Goal: Task Accomplishment & Management: Manage account settings

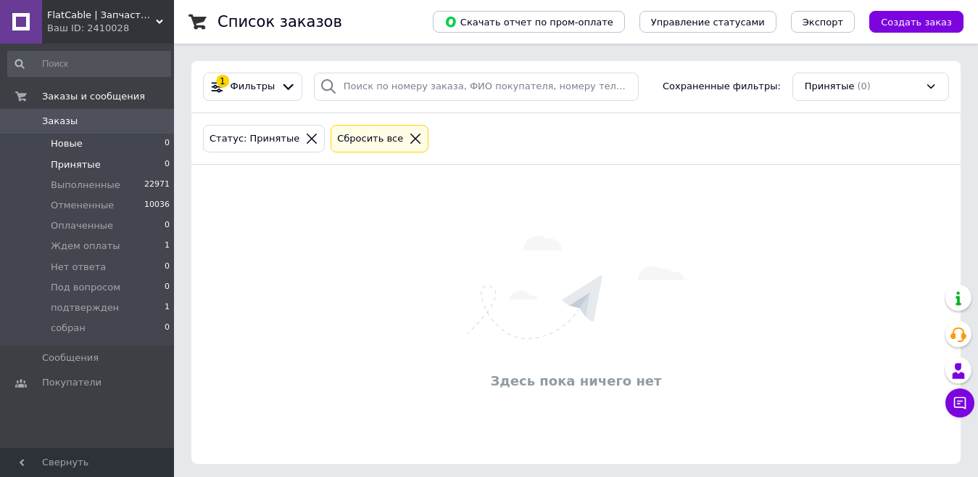
click at [56, 152] on li "Новые 0" at bounding box center [89, 143] width 178 height 20
click at [75, 166] on span "Принятые" at bounding box center [76, 164] width 50 height 13
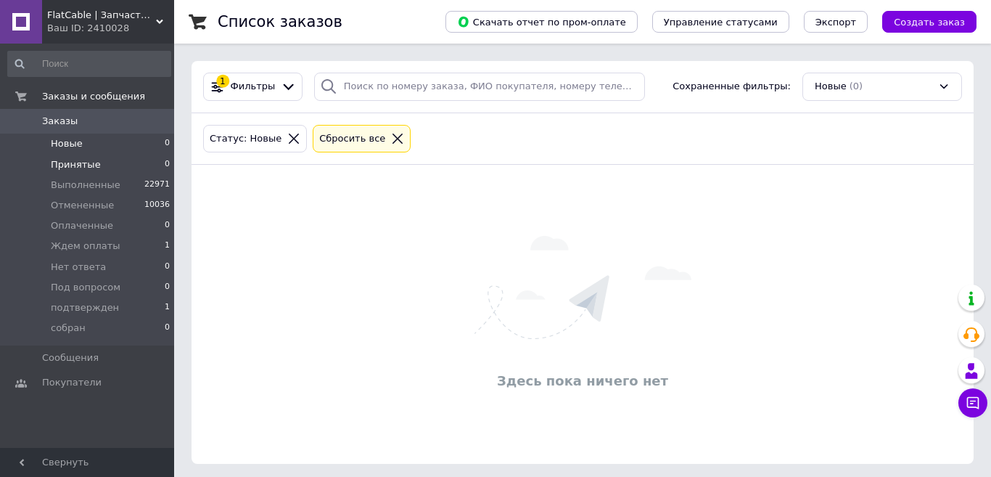
click at [75, 166] on span "Принятые" at bounding box center [76, 164] width 50 height 13
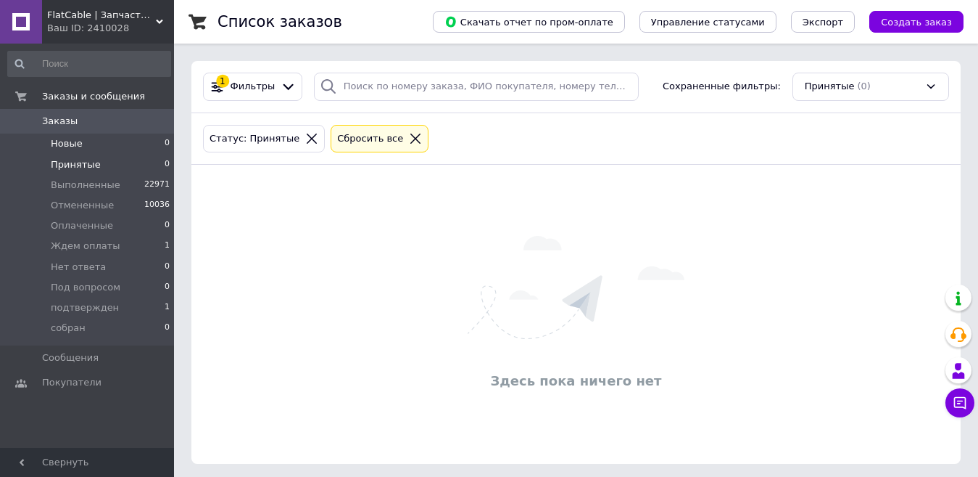
click at [75, 147] on span "Новые" at bounding box center [67, 143] width 32 height 13
click at [99, 25] on div "Ваш ID: 2410028" at bounding box center [110, 28] width 127 height 13
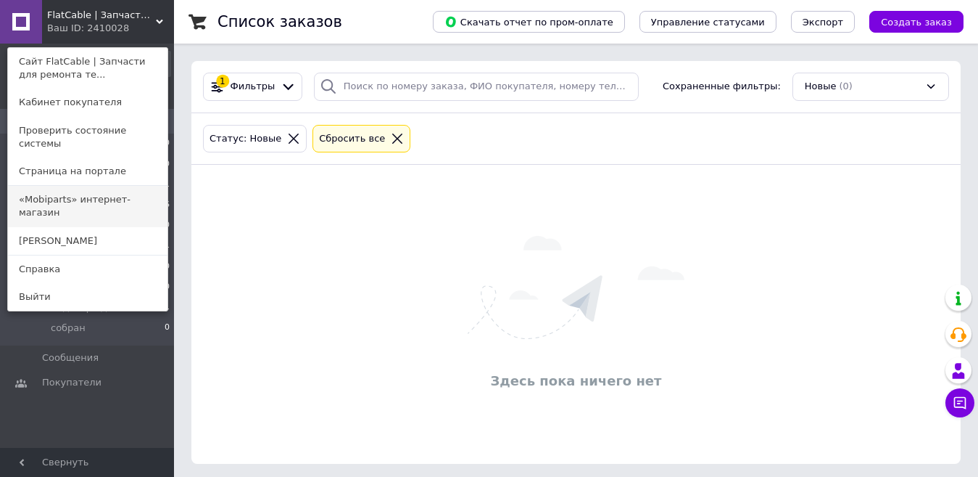
click at [98, 194] on link "«Mobiparts» интернет-магазин" at bounding box center [88, 206] width 160 height 41
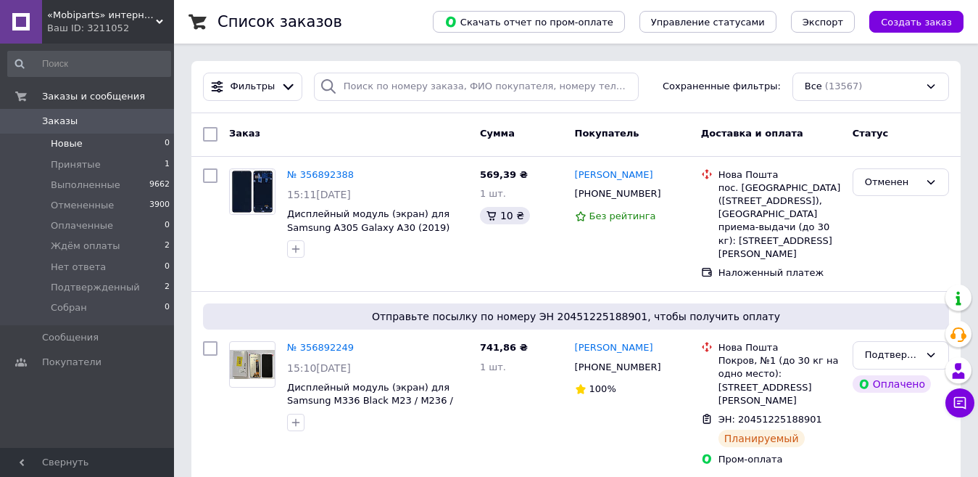
click at [74, 149] on span "Новые" at bounding box center [67, 143] width 32 height 13
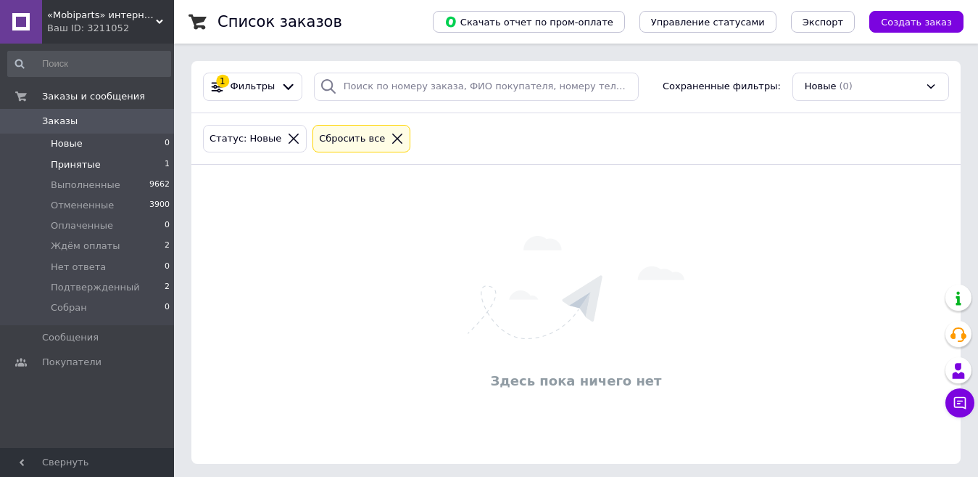
click at [82, 164] on span "Принятые" at bounding box center [76, 164] width 50 height 13
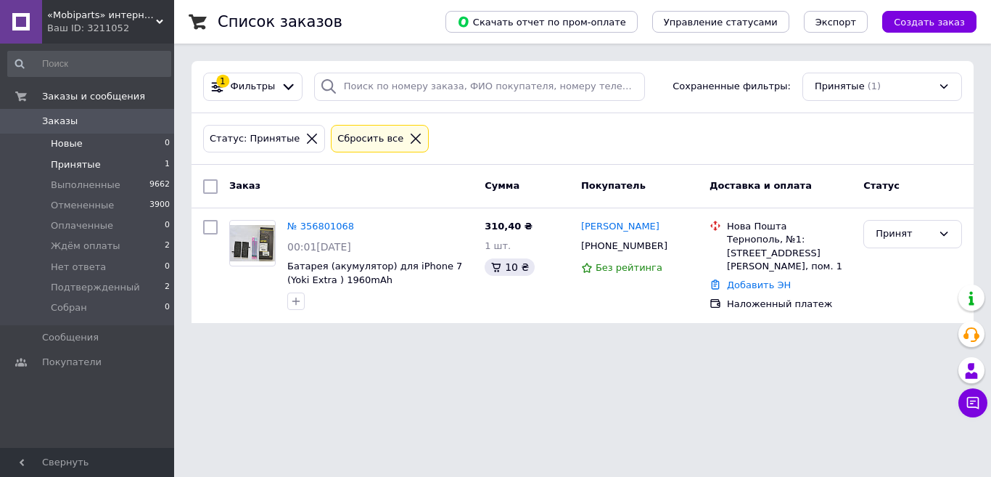
click at [69, 147] on span "Новые" at bounding box center [67, 143] width 32 height 13
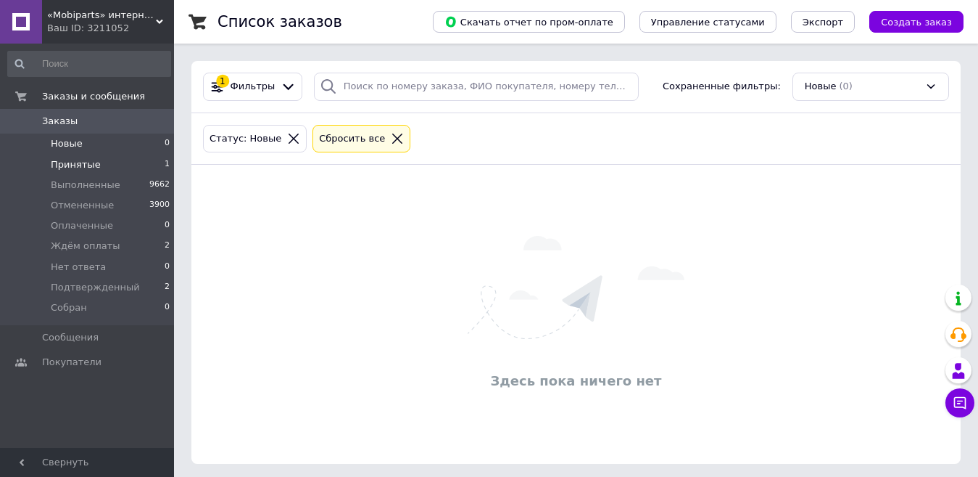
click at [79, 168] on span "Принятые" at bounding box center [76, 164] width 50 height 13
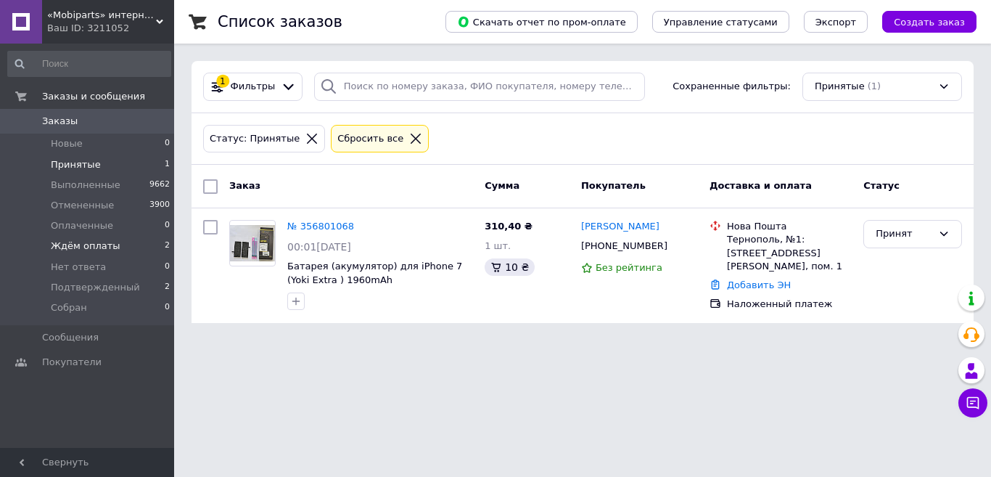
click at [107, 243] on span "Ждём оплаты" at bounding box center [86, 245] width 70 height 13
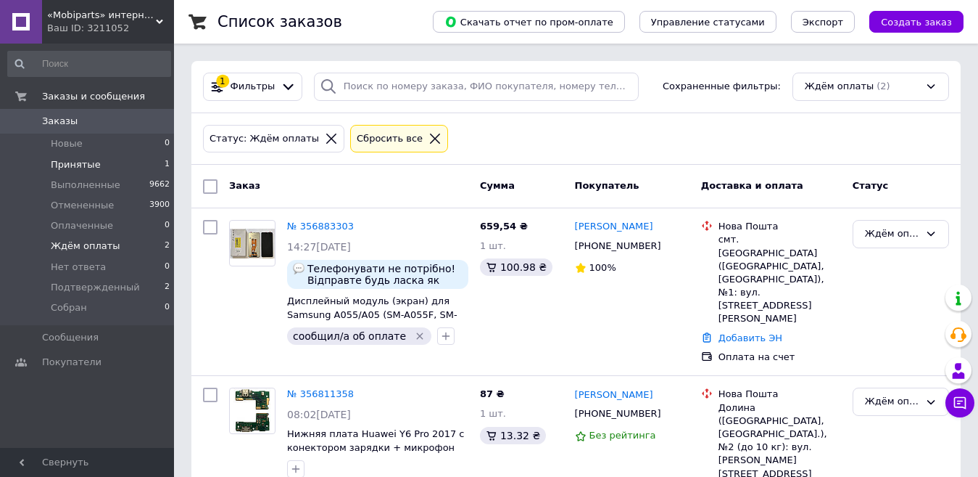
click at [99, 173] on li "Принятые 1" at bounding box center [89, 164] width 178 height 20
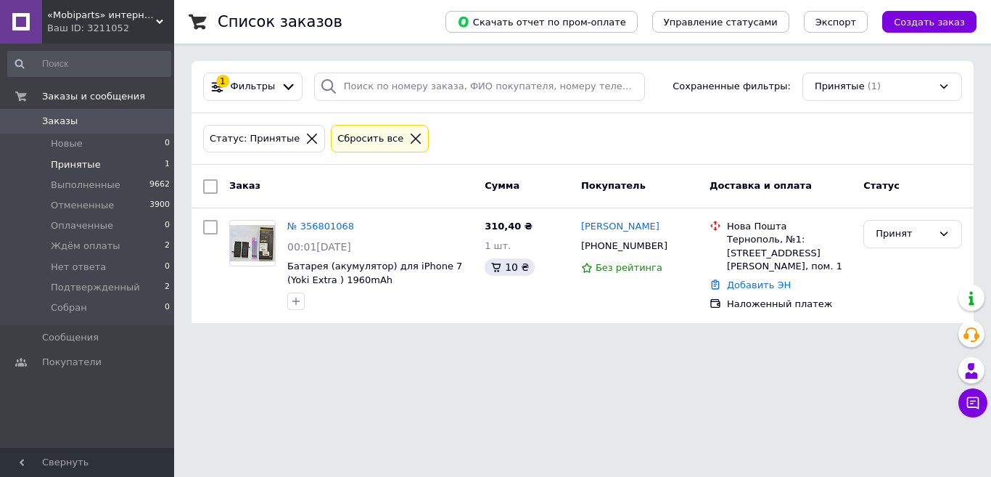
click at [81, 25] on div "Ваш ID: 3211052" at bounding box center [110, 28] width 127 height 13
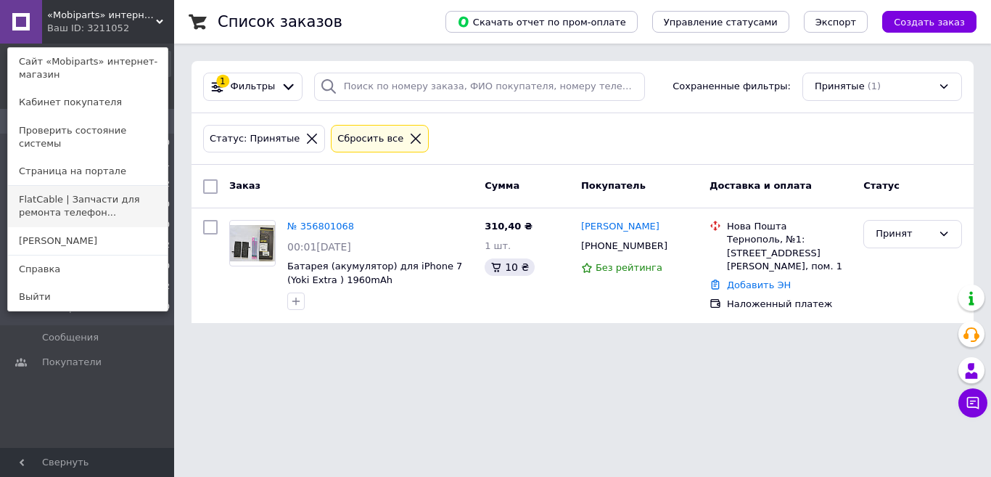
click at [87, 186] on link "FlatCable | Запчасти для ремонта телефон..." at bounding box center [88, 206] width 160 height 41
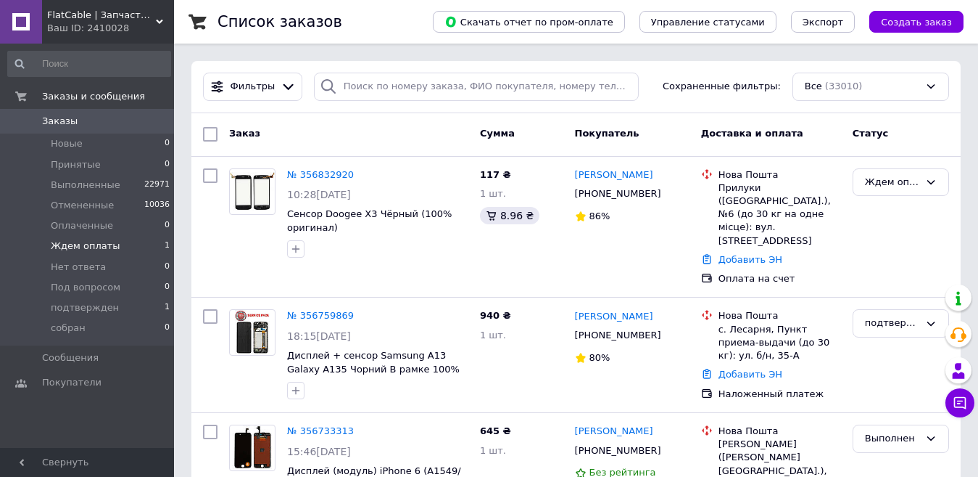
click at [109, 249] on span "Ждем оплаты" at bounding box center [86, 245] width 70 height 13
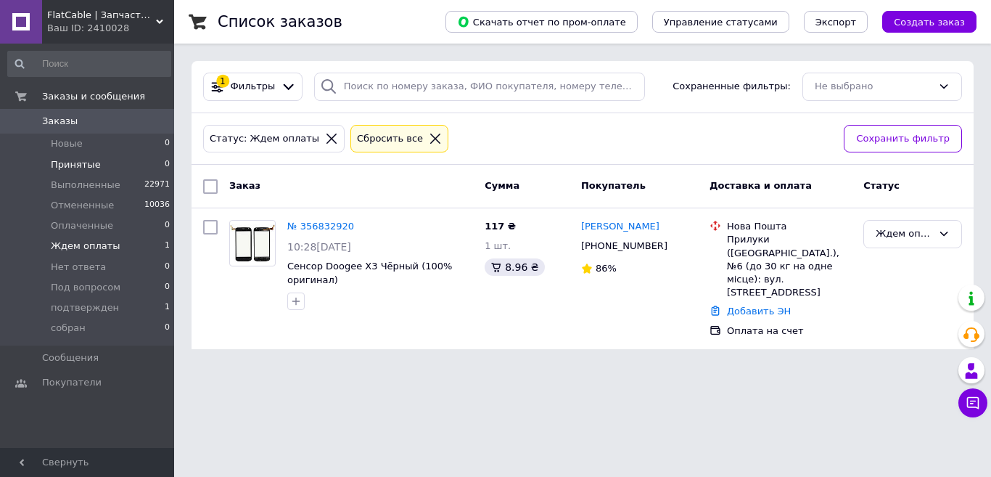
click at [88, 165] on span "Принятые" at bounding box center [76, 164] width 50 height 13
